Goal: Book appointment/travel/reservation

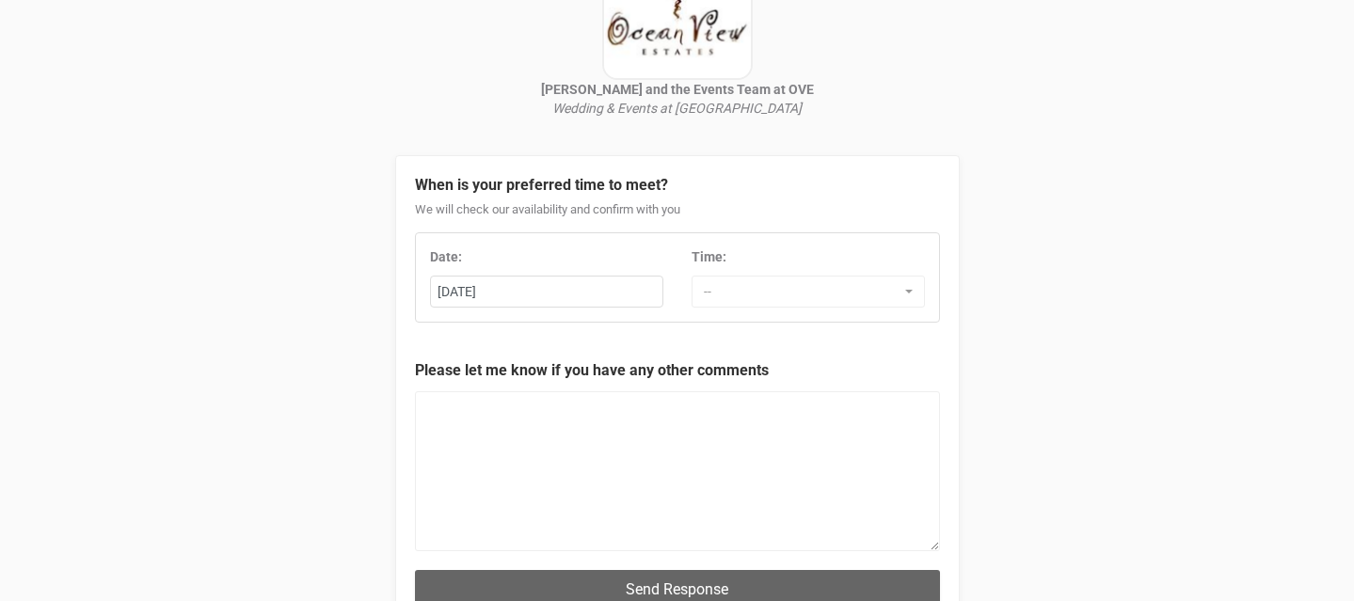
scroll to position [193, 0]
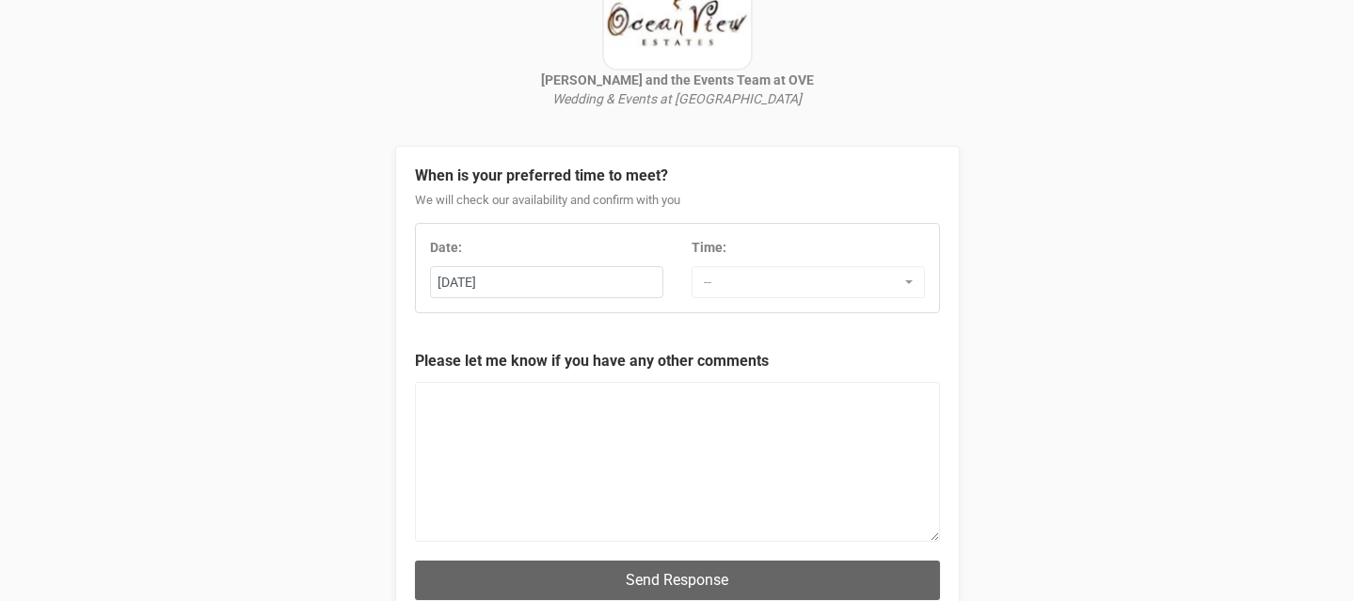
click at [558, 259] on div "Date: [DATE] Mo Tu We Th Fr Sa" at bounding box center [547, 268] width 262 height 60
click at [558, 278] on div "[DATE]" at bounding box center [546, 282] width 231 height 31
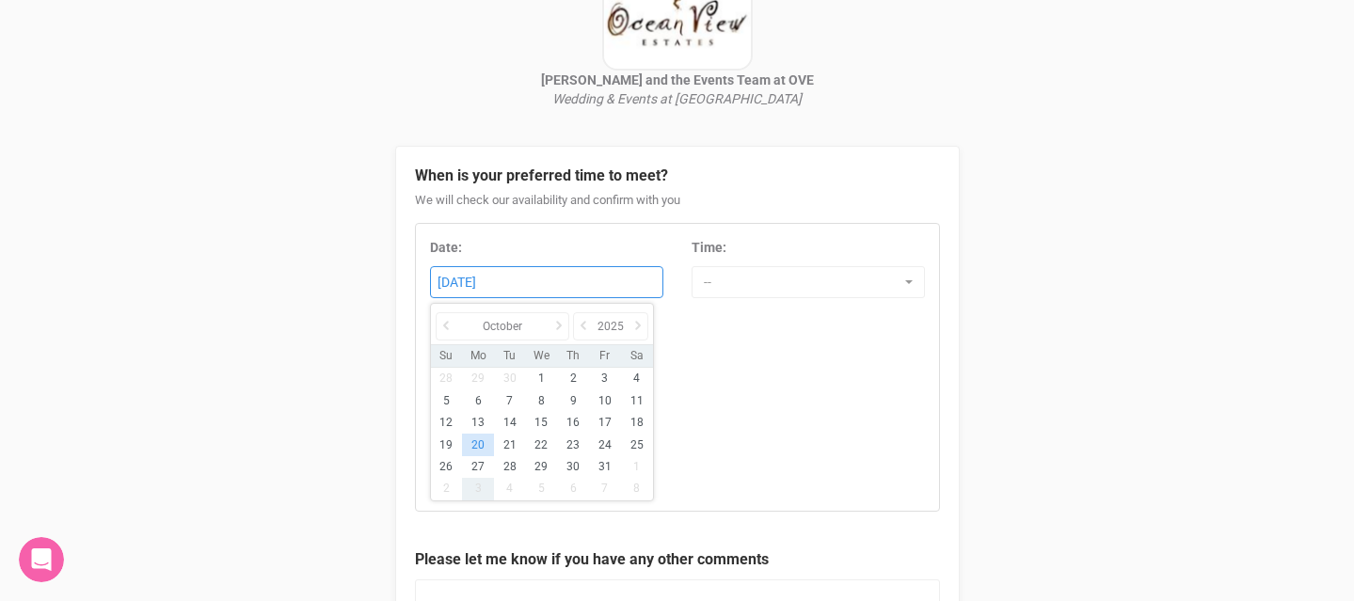
scroll to position [0, 0]
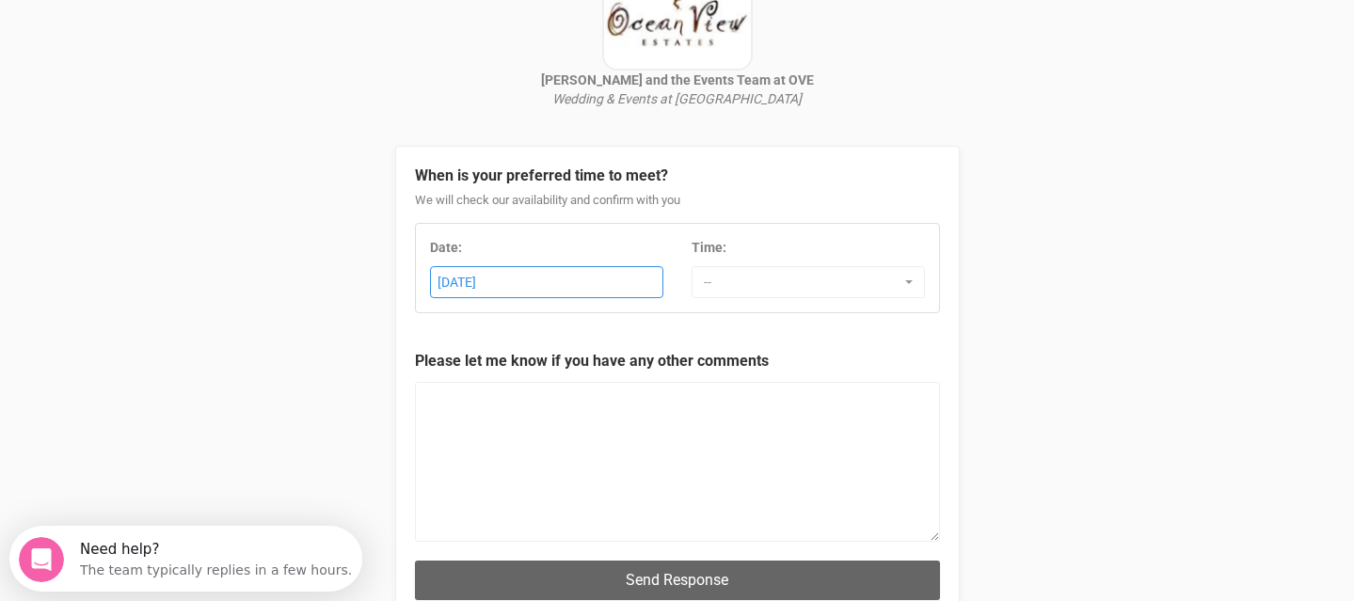
click at [568, 287] on div "[DATE]" at bounding box center [546, 282] width 231 height 31
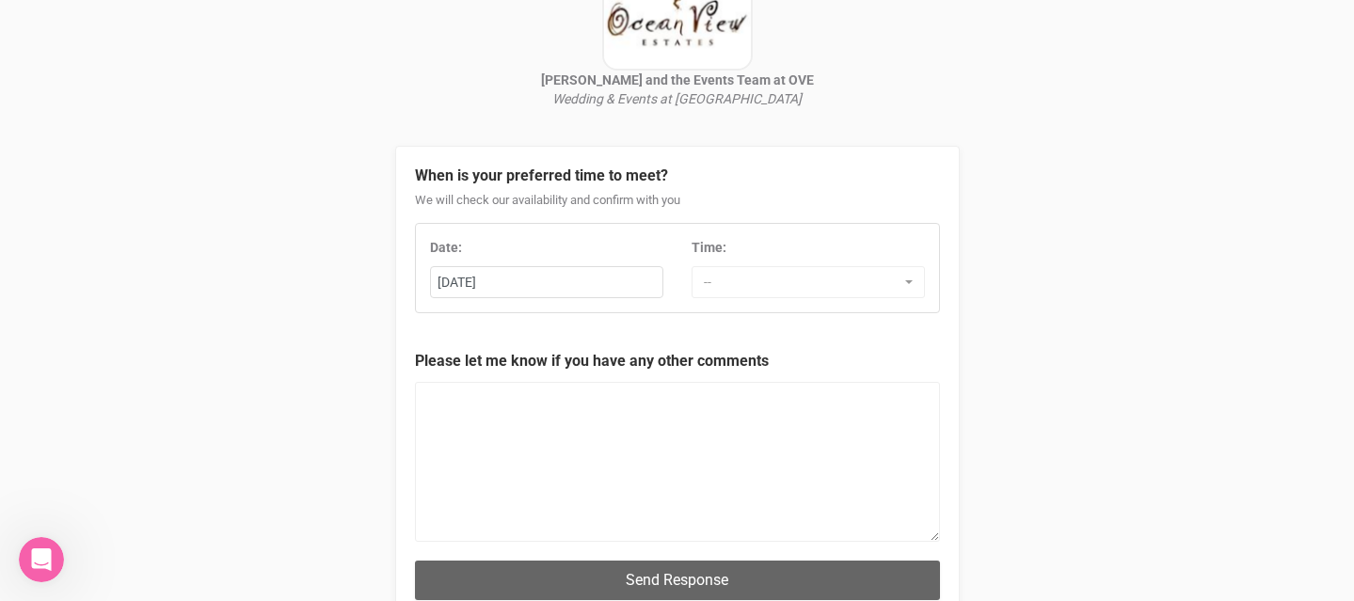
click at [741, 300] on div "Date: 2nd November 2025 November 2025 Su Mo Tu We Th Fr Sa Time: -- 7:00 AM 7:3…" at bounding box center [677, 268] width 525 height 90
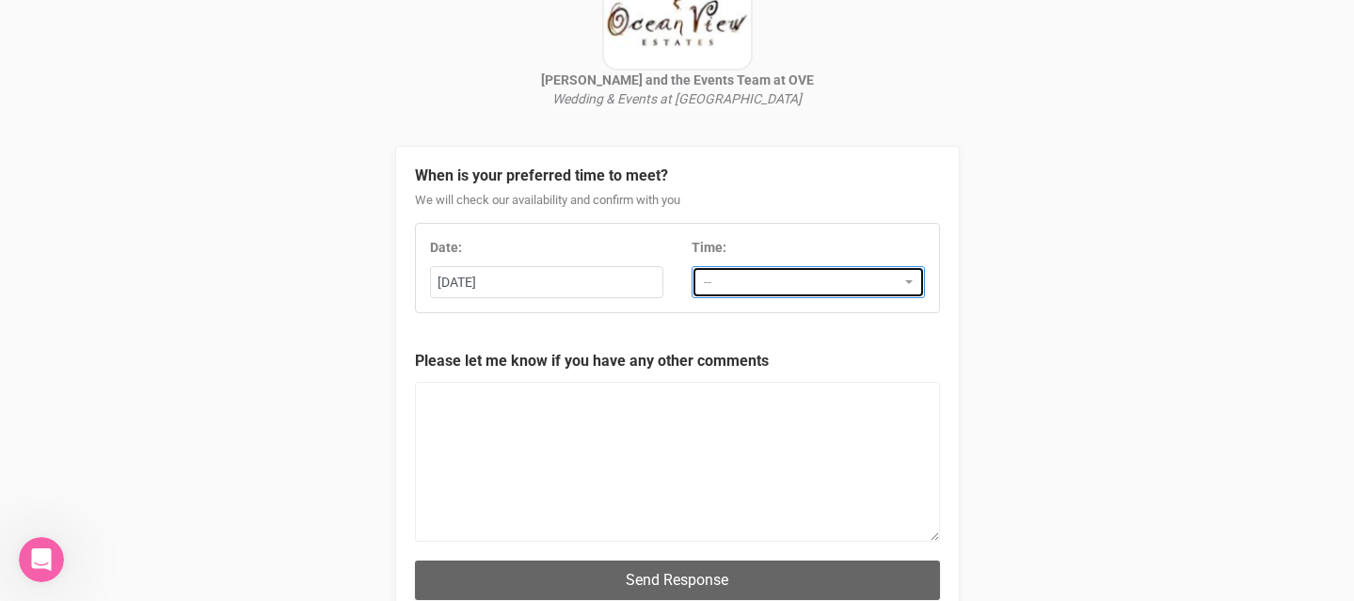
click at [740, 289] on span "--" at bounding box center [802, 282] width 197 height 19
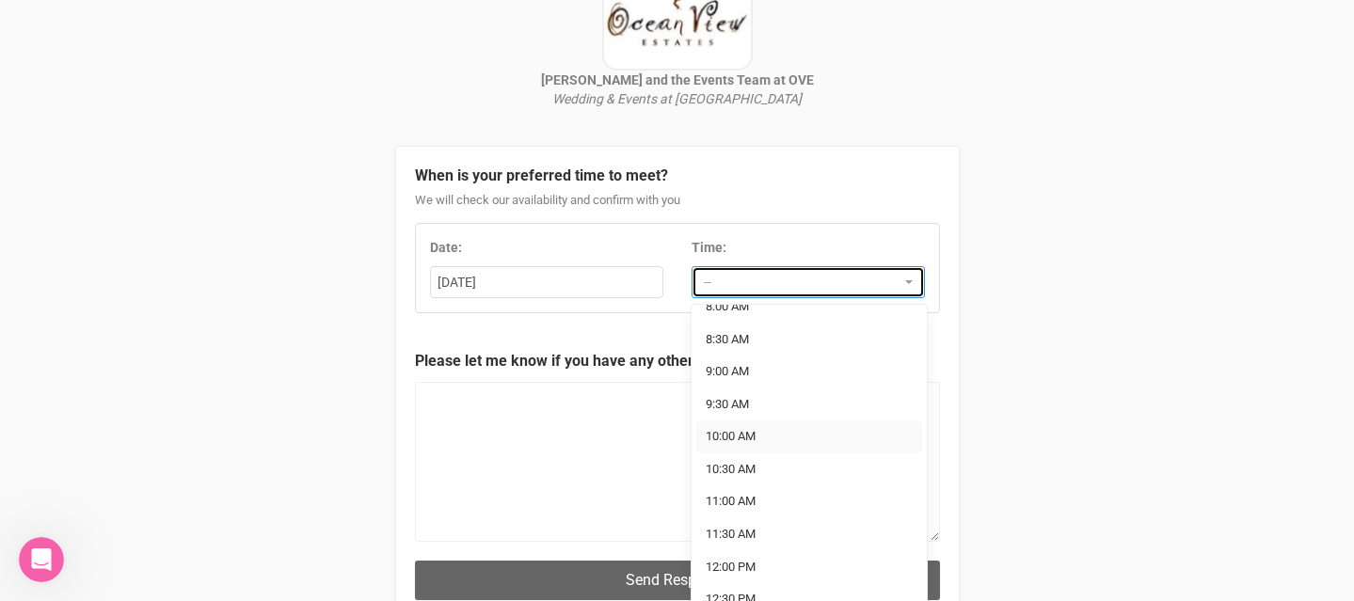
scroll to position [119, 0]
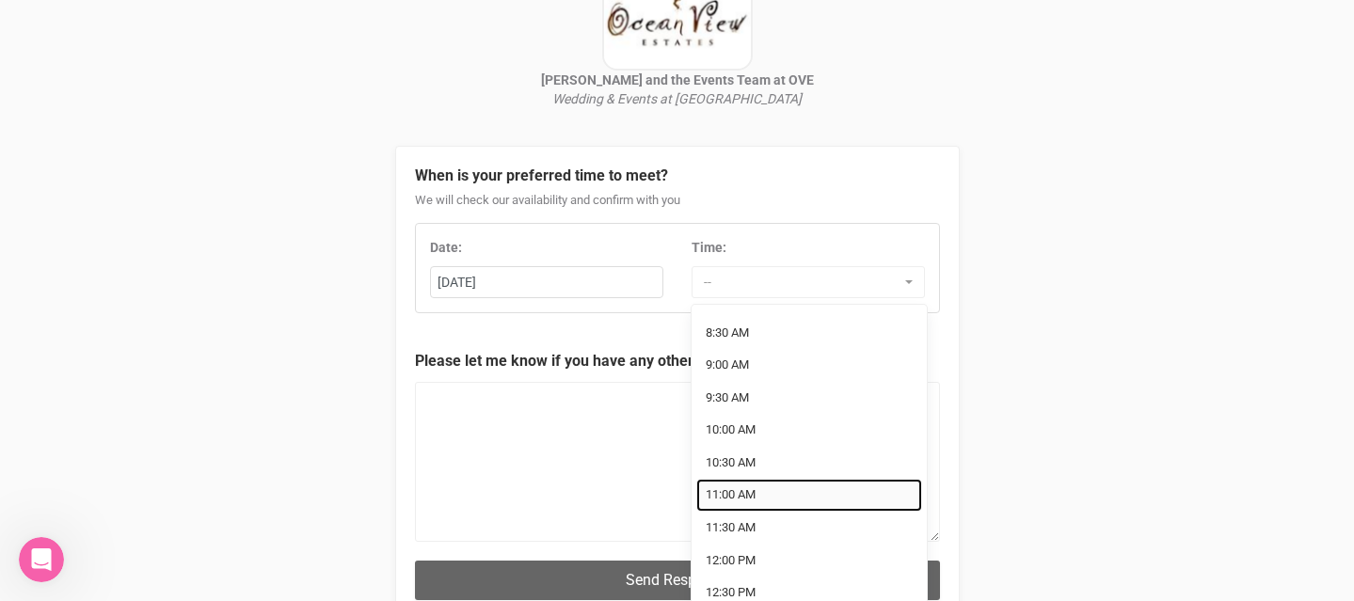
click at [739, 501] on span "11:00 AM" at bounding box center [731, 496] width 50 height 18
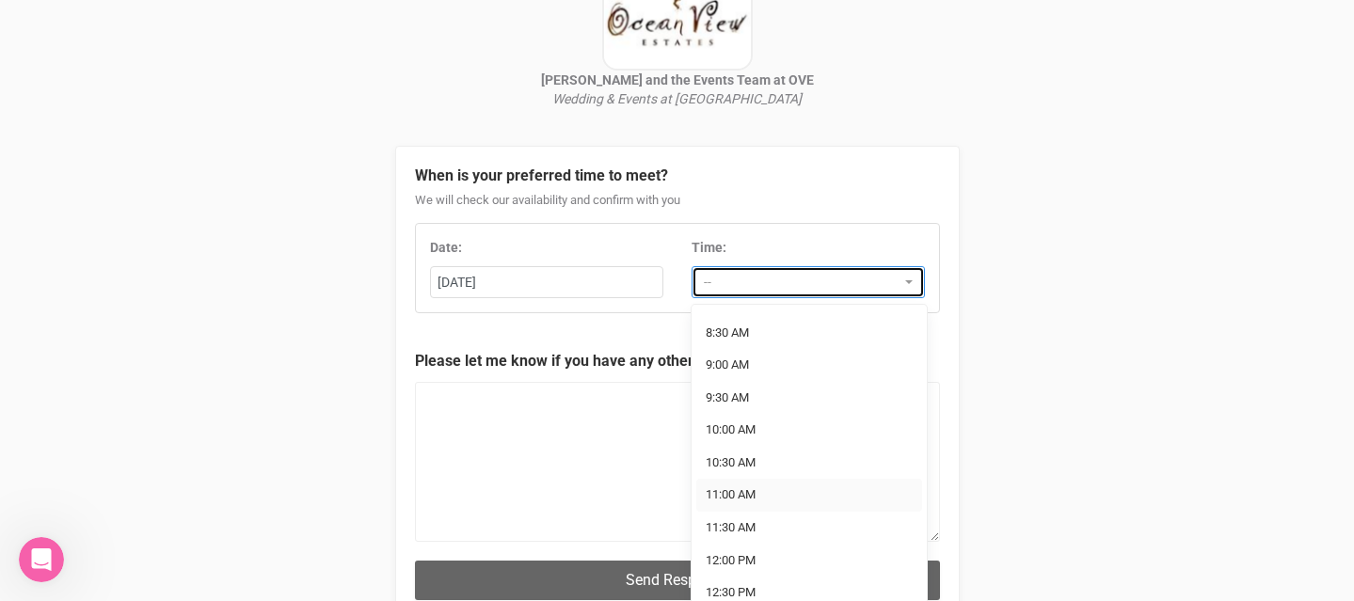
select select "11:00 AM"
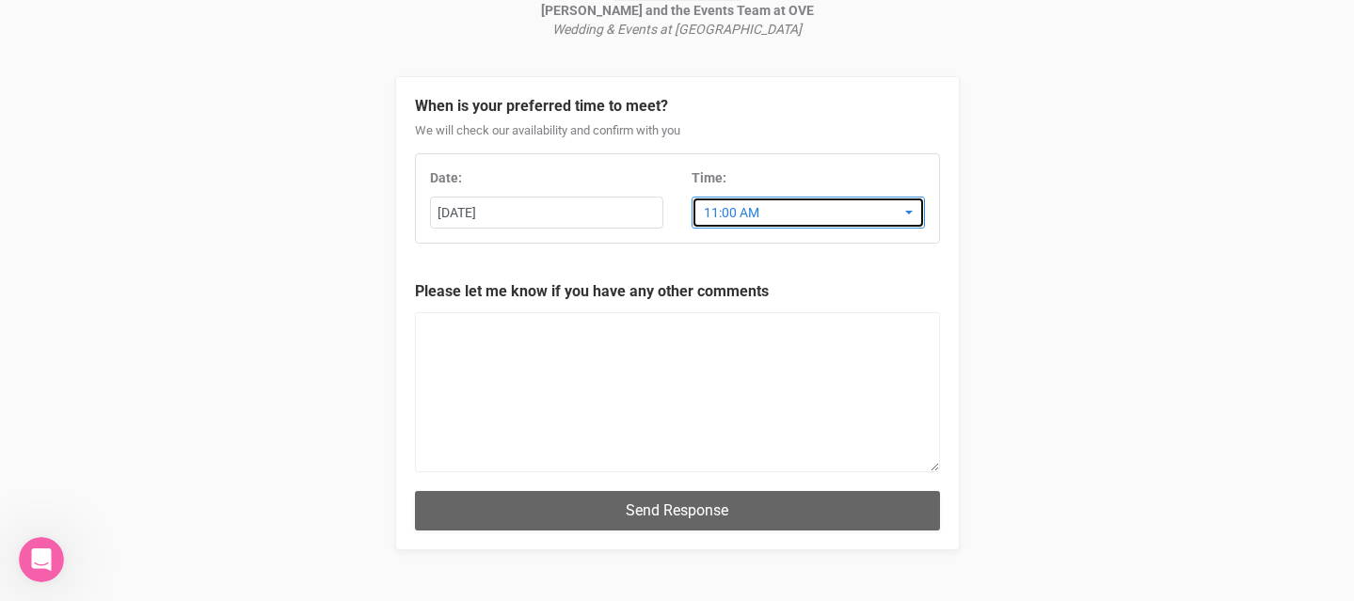
scroll to position [263, 0]
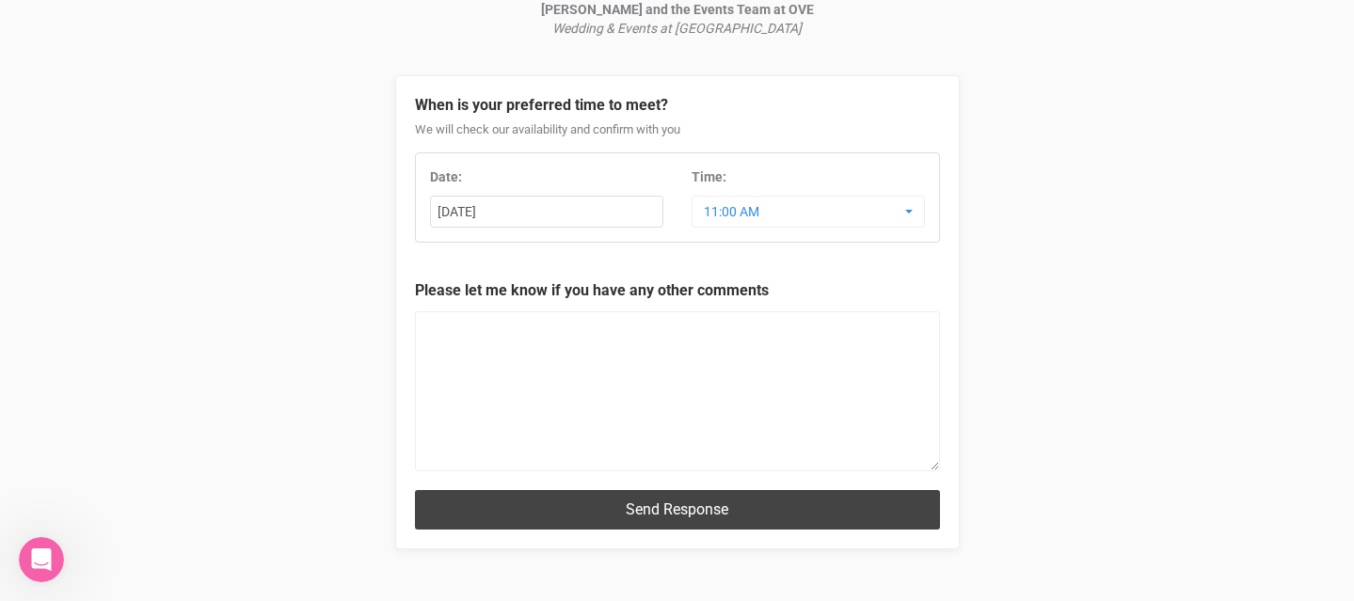
click at [706, 510] on button "Send Response" at bounding box center [677, 509] width 525 height 39
